Goal: Task Accomplishment & Management: Complete application form

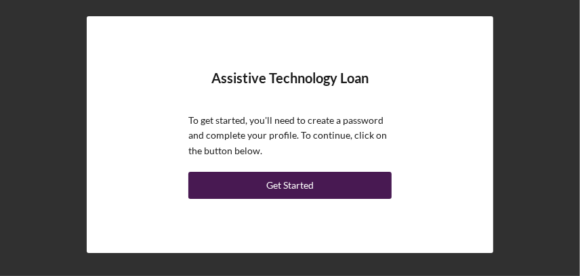
click at [248, 182] on button "Get Started" at bounding box center [289, 185] width 203 height 27
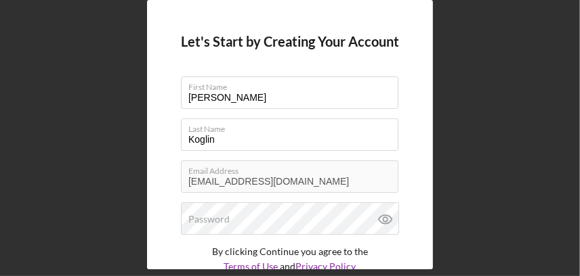
scroll to position [67, 0]
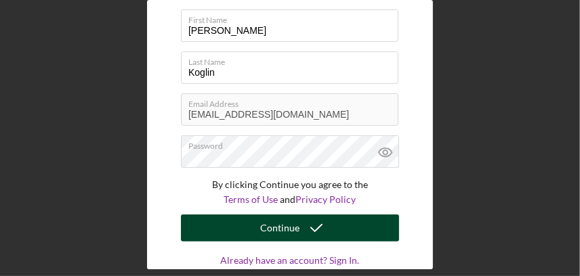
click at [328, 230] on icon "submit" at bounding box center [316, 228] width 34 height 34
